Goal: Task Accomplishment & Management: Manage account settings

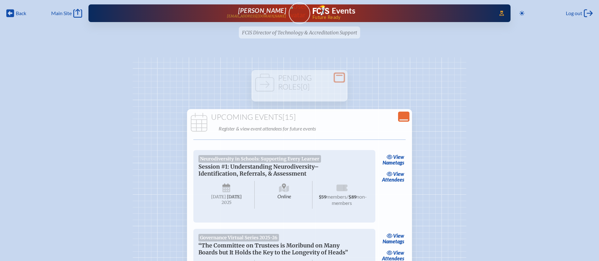
scroll to position [105, 0]
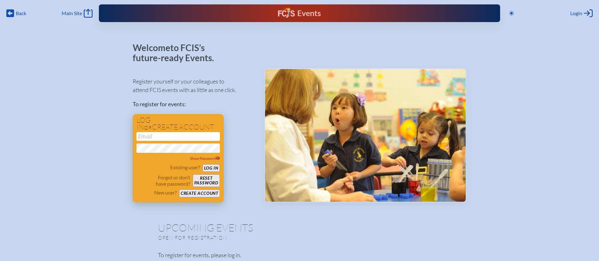
type input "[EMAIL_ADDRESS][DOMAIN_NAME]"
click at [217, 168] on button "Log in" at bounding box center [210, 168] width 17 height 8
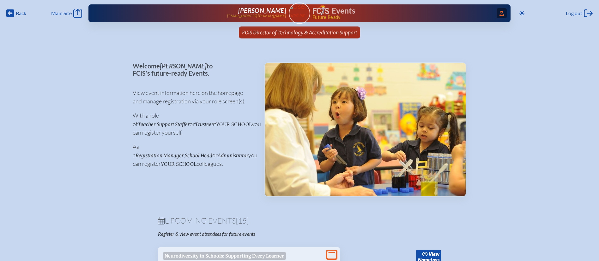
click at [497, 10] on span "Access Users..." at bounding box center [501, 13] width 10 height 10
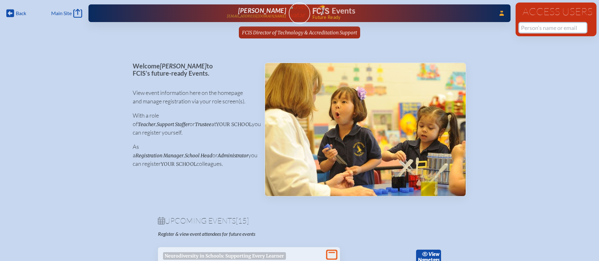
click at [541, 29] on input "text" at bounding box center [552, 27] width 67 height 9
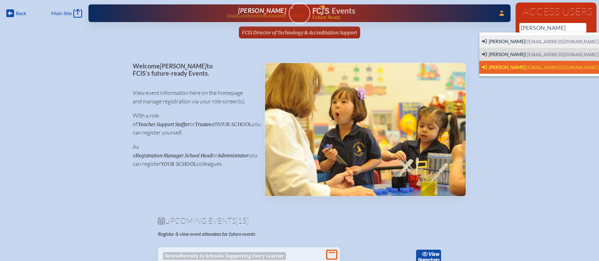
click at [537, 66] on span "(cfuller@hnes.us)" at bounding box center [562, 67] width 74 height 5
type input "[EMAIL_ADDRESS][DOMAIN_NAME]"
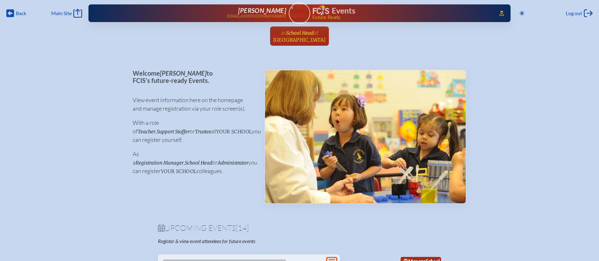
click at [328, 30] on link "as School Head at Holy Nativity Episcopal School since July 1st, 2020" at bounding box center [300, 36] width 58 height 19
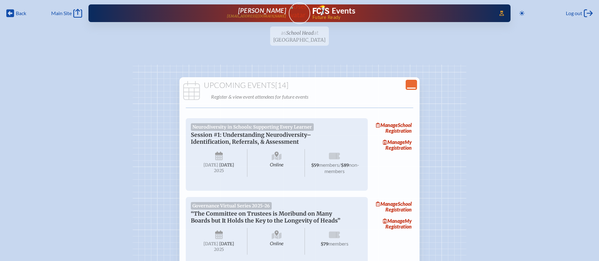
click at [413, 86] on icon "Close Console" at bounding box center [411, 84] width 9 height 9
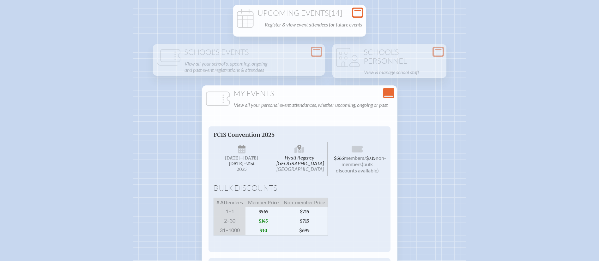
scroll to position [84, 0]
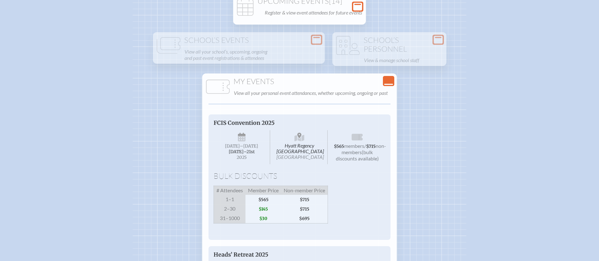
click at [388, 83] on icon "Close Console" at bounding box center [388, 81] width 9 height 9
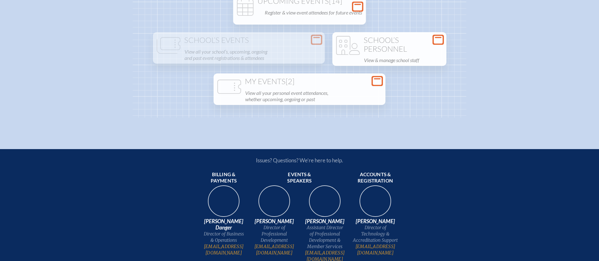
click at [415, 42] on h1 "School’s Personnel" at bounding box center [389, 44] width 109 height 17
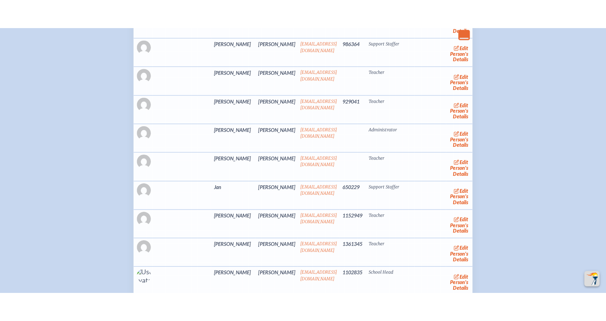
scroll to position [317, 0]
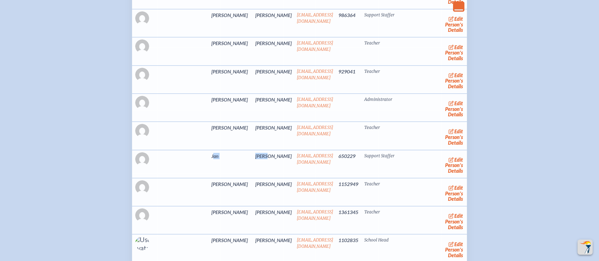
drag, startPoint x: 193, startPoint y: 154, endPoint x: 240, endPoint y: 152, distance: 47.4
click at [240, 152] on tr "Jan Dykes jdykes@hnes.us 650229 Support Staffer edit Person’s Details" at bounding box center [299, 164] width 335 height 28
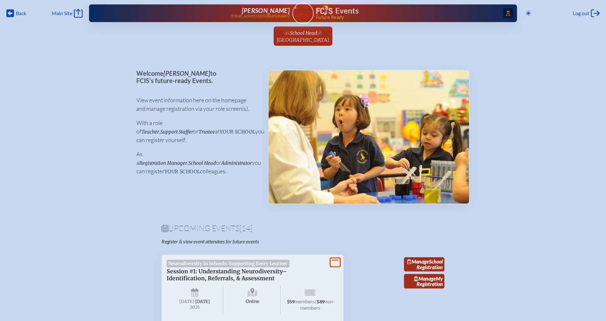
click at [503, 13] on span "Access Users..." at bounding box center [508, 13] width 10 height 10
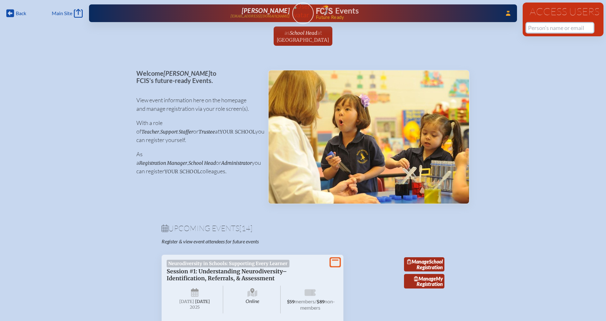
click at [545, 31] on input "text" at bounding box center [560, 27] width 67 height 9
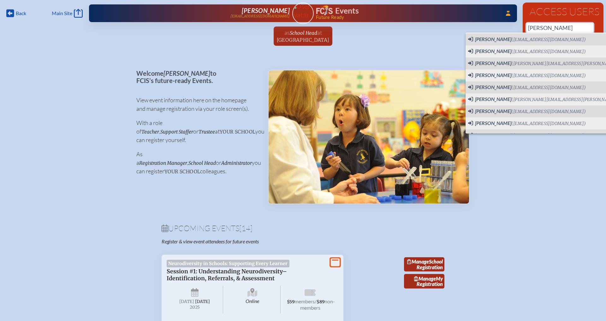
scroll to position [69, 0]
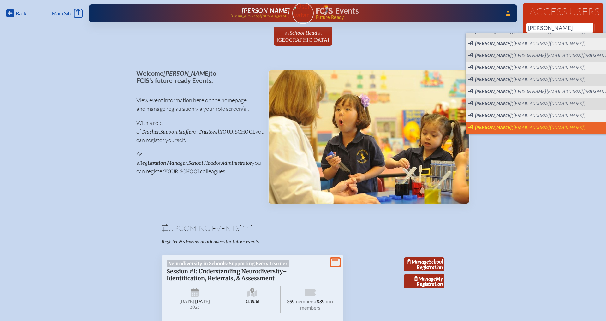
click at [534, 128] on span "([EMAIL_ADDRESS][DOMAIN_NAME])" at bounding box center [548, 127] width 74 height 5
type input "[EMAIL_ADDRESS][DOMAIN_NAME]"
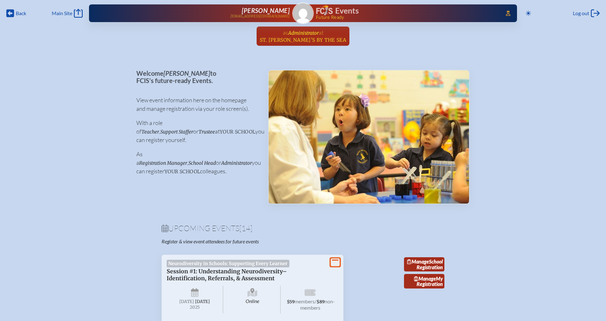
click at [319, 29] on span "at" at bounding box center [321, 32] width 5 height 7
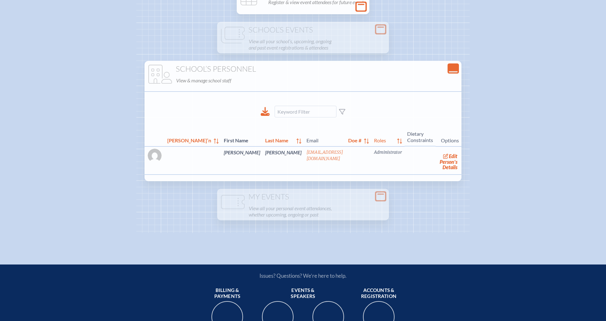
scroll to position [95, 0]
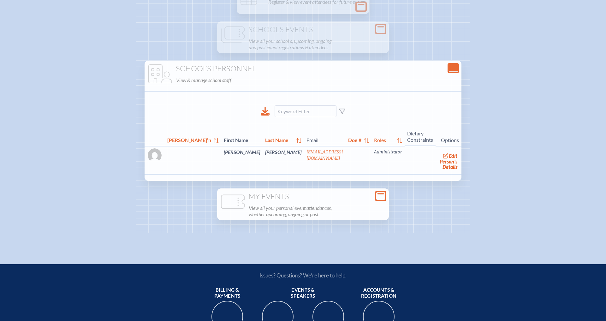
click at [312, 194] on h1 "My Events" at bounding box center [303, 196] width 167 height 9
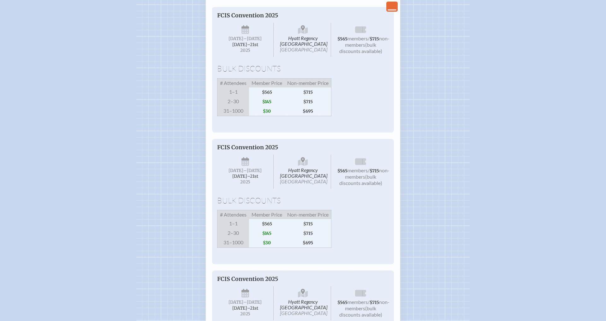
scroll to position [0, 0]
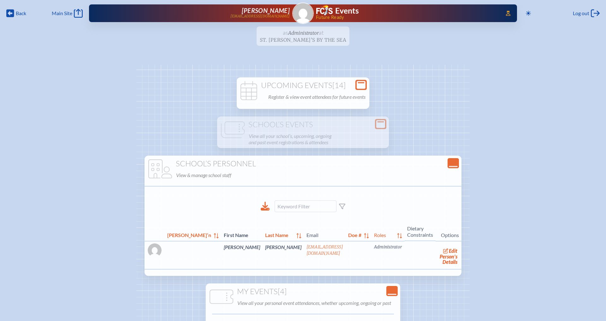
click at [340, 95] on p "Register & view event attendees for future events" at bounding box center [316, 96] width 97 height 9
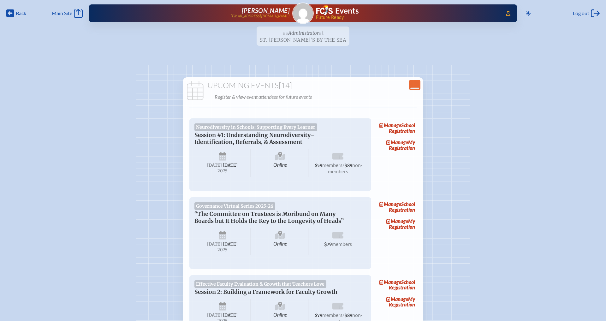
click at [318, 37] on ul "as Administrator at [GEOGRAPHIC_DATA][PERSON_NAME]’s By the Sea since [DATE]" at bounding box center [303, 38] width 606 height 23
click at [299, 34] on ul "as Administrator at St. Christopher’s By the Sea since May 19th, 2025" at bounding box center [303, 38] width 606 height 23
click at [421, 85] on div "Upcoming Events [14] Register & view event attendees for future events" at bounding box center [302, 91] width 237 height 20
click at [416, 85] on icon "Close Console" at bounding box center [414, 84] width 9 height 9
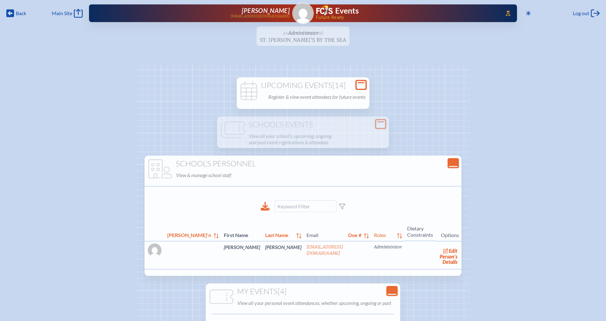
click at [328, 30] on ul "as Administrator at St. Christopher’s By the Sea since May 19th, 2025" at bounding box center [303, 38] width 606 height 23
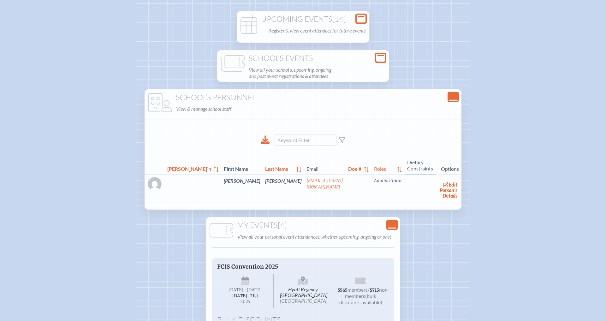
scroll to position [67, 0]
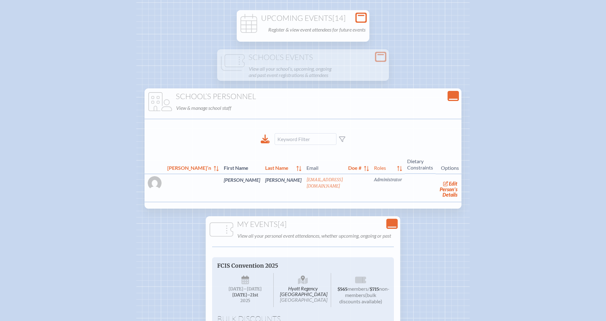
click at [449, 94] on icon "Close Console" at bounding box center [453, 96] width 9 height 9
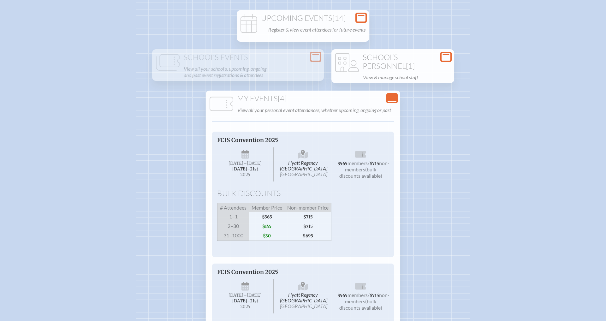
click at [391, 101] on icon at bounding box center [392, 101] width 9 height 1
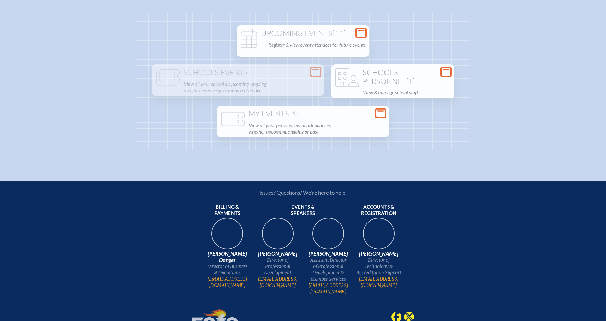
scroll to position [49, 0]
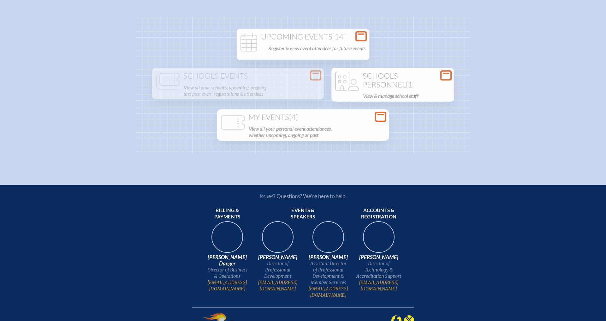
click at [402, 84] on h1 "School’s Personnel [1]" at bounding box center [393, 80] width 118 height 17
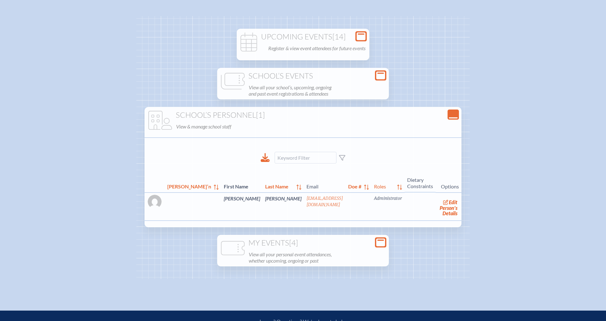
scroll to position [0, 0]
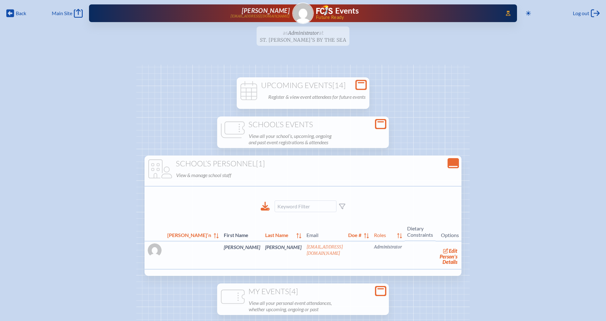
click at [291, 80] on div "Upcoming Events [14] Register & view event attendees for future events Neurodiv…" at bounding box center [303, 89] width 133 height 25
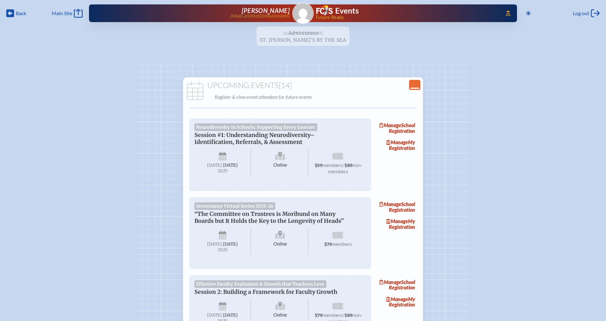
click at [301, 37] on ul "as Administrator at St. Christopher’s By the Sea since May 19th, 2025" at bounding box center [303, 38] width 606 height 23
click at [307, 30] on ul "as Administrator at St. Christopher’s By the Sea since May 19th, 2025" at bounding box center [303, 38] width 606 height 23
click at [301, 11] on img at bounding box center [303, 13] width 20 height 20
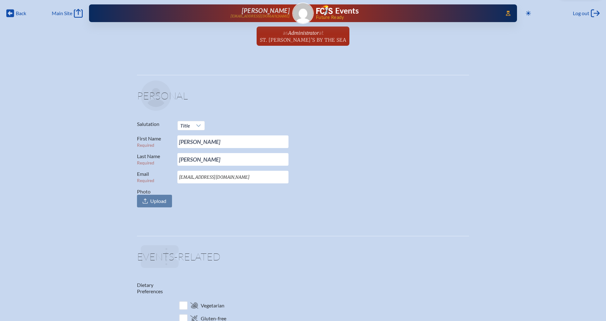
click at [269, 13] on div "Carmen L Massiani cmassiani@stchriskb.org" at bounding box center [199, 13] width 181 height 13
click at [330, 13] on img at bounding box center [324, 10] width 16 height 10
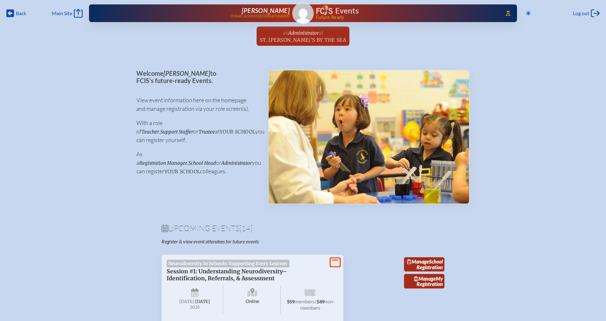
click at [336, 264] on icon at bounding box center [335, 262] width 9 height 8
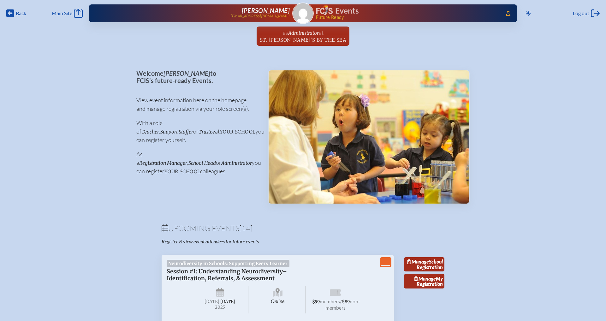
click at [383, 262] on icon "View Less" at bounding box center [385, 262] width 9 height 9
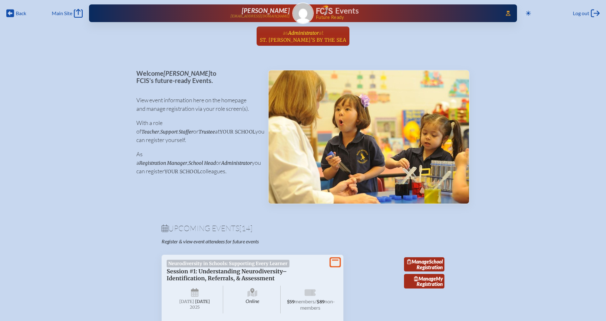
click at [337, 27] on link "as Administrator at St. Christopher’s By the Sea since May 19th, 2025" at bounding box center [303, 36] width 92 height 19
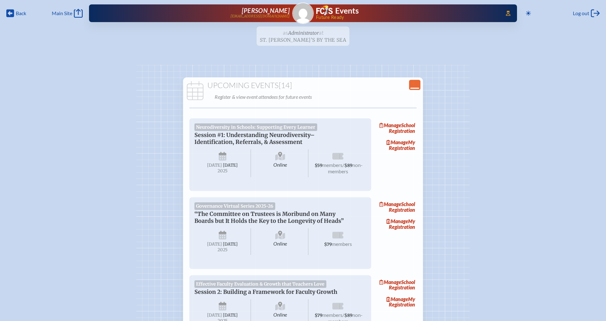
click at [414, 85] on icon "Close Console" at bounding box center [414, 84] width 9 height 9
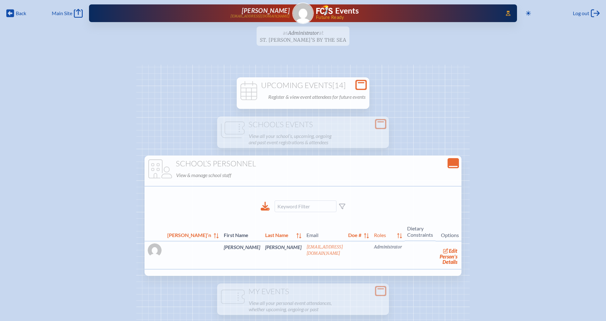
click at [451, 164] on icon "Close Console" at bounding box center [453, 163] width 9 height 9
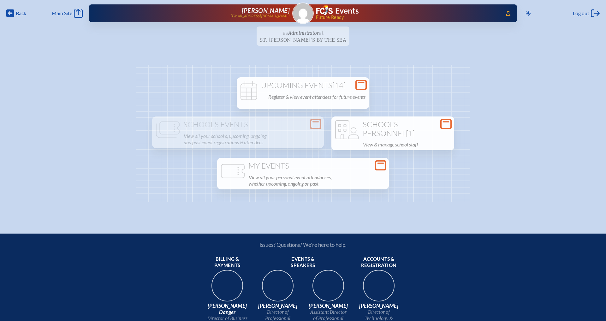
click at [315, 167] on h1 "My Events" at bounding box center [303, 166] width 167 height 9
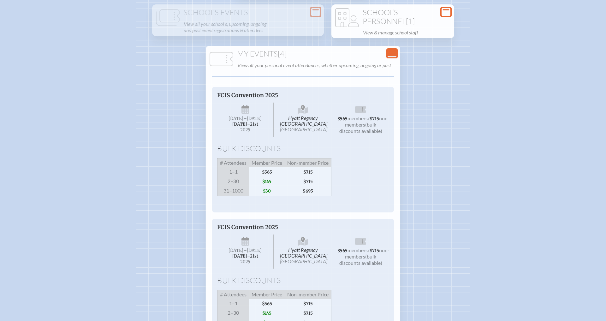
scroll to position [84, 0]
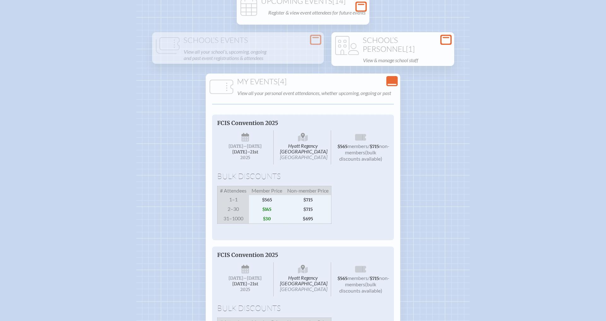
click at [395, 80] on icon "Close Console" at bounding box center [392, 81] width 9 height 9
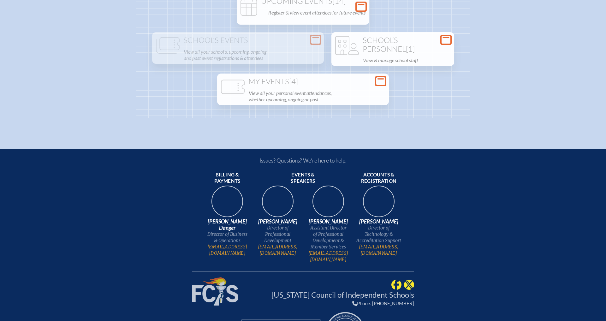
click at [387, 81] on div "My Events [4] View all your personal event attendances, whether upcoming, ongoi…" at bounding box center [302, 90] width 169 height 27
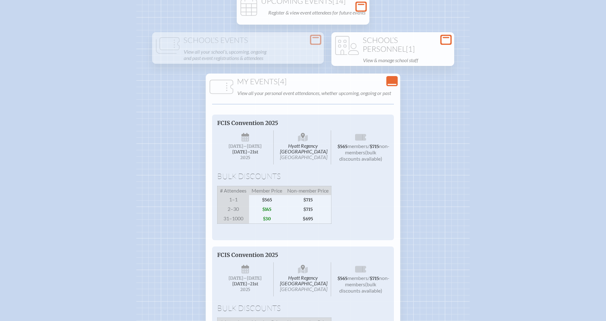
click at [381, 92] on p "View all your personal event attendances, whether upcoming, ongoing or past" at bounding box center [316, 93] width 159 height 9
click at [397, 81] on div "Close Console" at bounding box center [391, 81] width 11 height 10
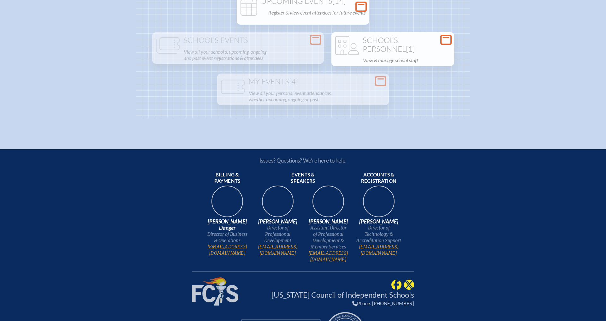
click at [379, 84] on icon at bounding box center [380, 81] width 9 height 8
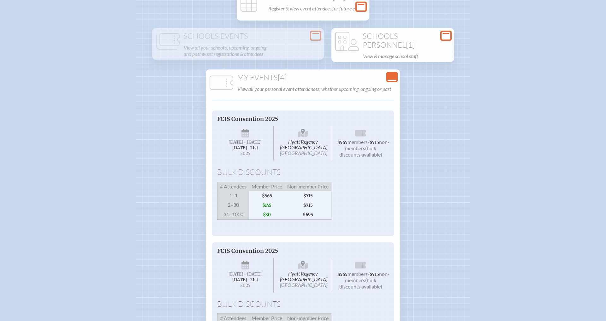
scroll to position [87, 0]
